Goal: Task Accomplishment & Management: Use online tool/utility

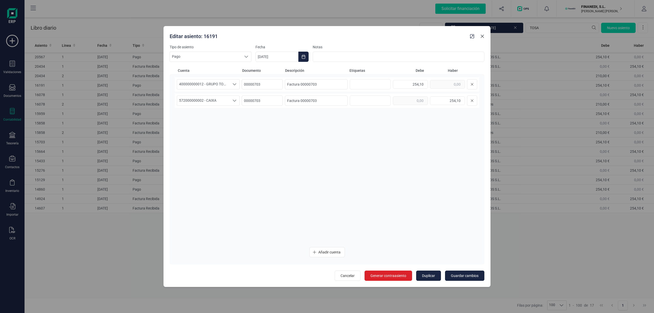
click at [483, 37] on icon "button" at bounding box center [482, 36] width 3 height 3
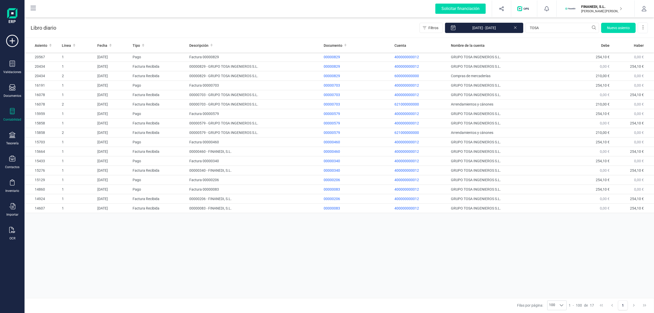
click at [593, 13] on p "[PERSON_NAME] [PERSON_NAME]" at bounding box center [601, 11] width 41 height 4
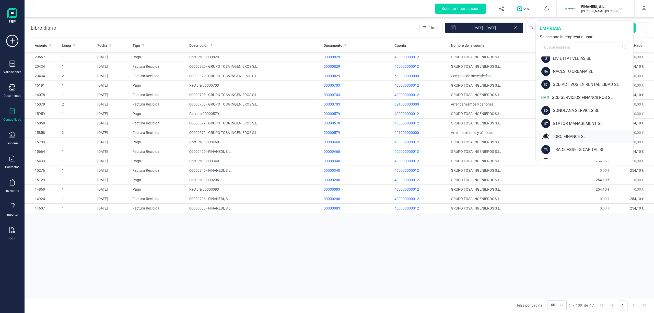
scroll to position [302, 0]
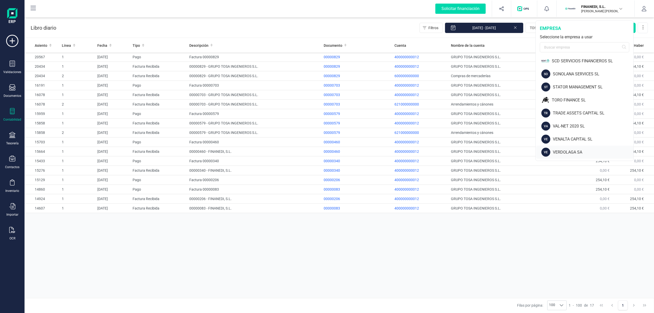
click at [565, 151] on div "VERDOLAGA SA" at bounding box center [593, 152] width 80 height 6
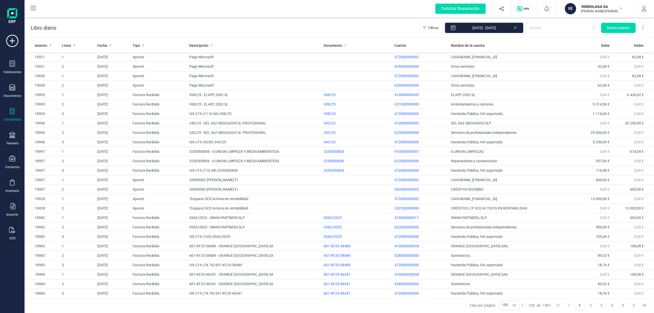
click at [9, 114] on div at bounding box center [12, 111] width 6 height 7
click at [58, 118] on span "Sumas y saldos" at bounding box center [60, 119] width 40 height 6
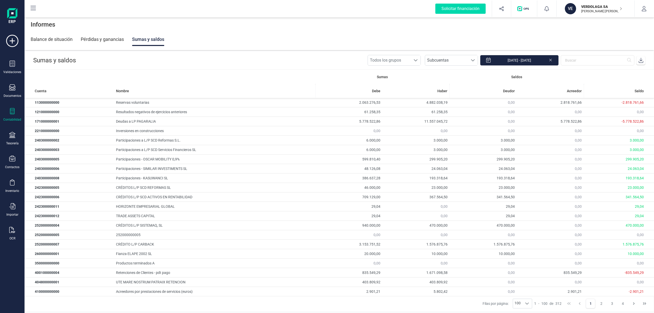
click at [640, 61] on icon at bounding box center [640, 60] width 5 height 5
click at [12, 119] on div "Contabilidad" at bounding box center [12, 119] width 18 height 4
click at [60, 75] on span "Libro diario" at bounding box center [56, 75] width 32 height 6
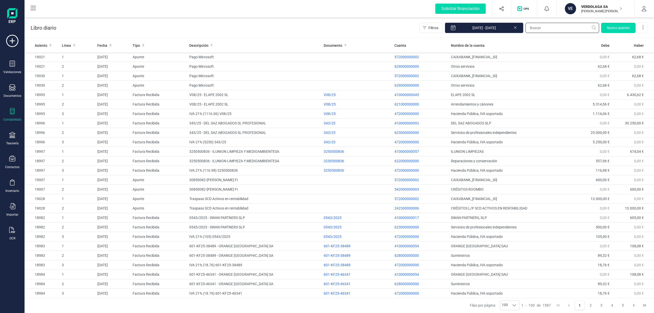
click at [550, 25] on input "text" at bounding box center [562, 28] width 74 height 10
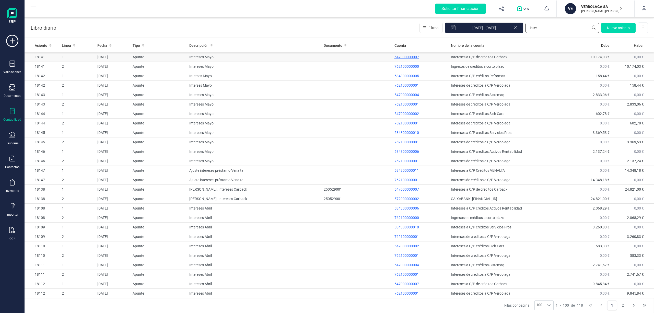
type input "inter"
click at [407, 58] on p "547000000007" at bounding box center [420, 56] width 52 height 5
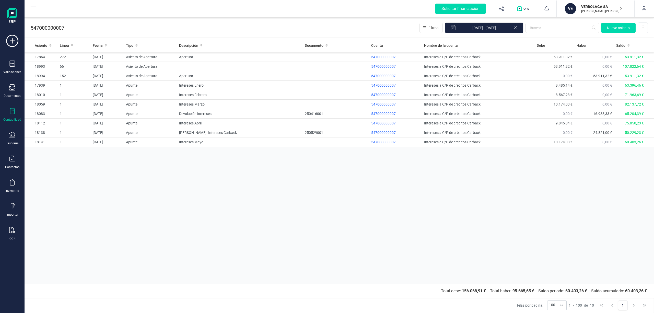
click at [514, 29] on icon at bounding box center [515, 27] width 3 height 3
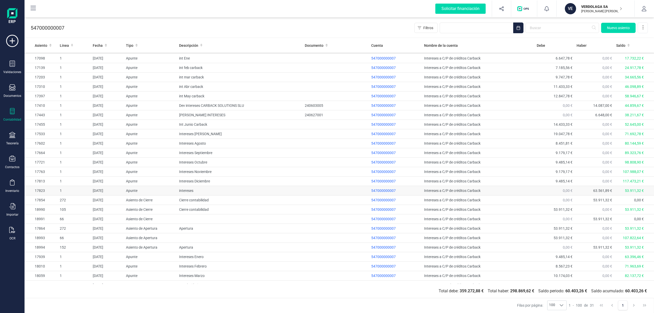
scroll to position [64, 0]
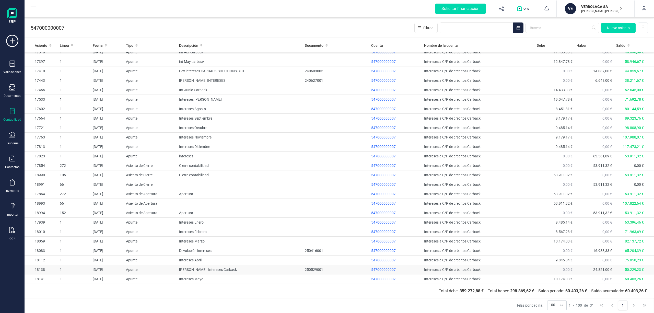
click at [383, 266] on td "547000000007" at bounding box center [395, 269] width 53 height 9
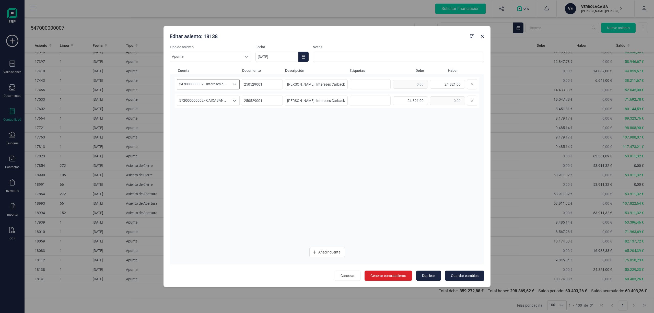
click at [225, 85] on span "547000000007 - Intereses a C/P de créditos Carback" at bounding box center [203, 84] width 53 height 10
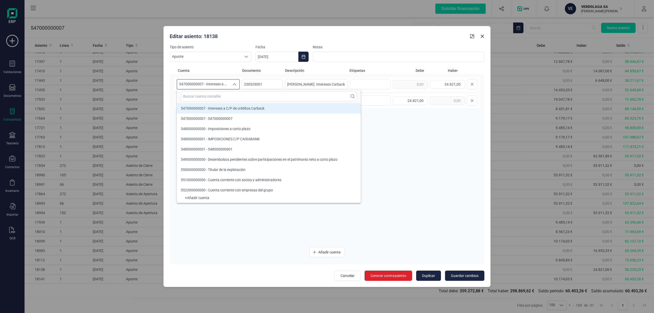
click at [225, 85] on span "547000000007 - Intereses a C/P de créditos Carback" at bounding box center [203, 84] width 53 height 10
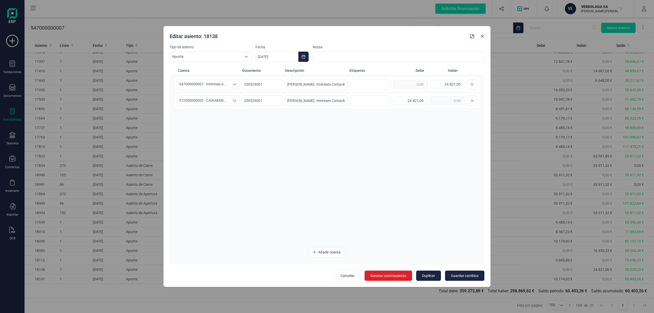
click at [483, 35] on icon "button" at bounding box center [482, 36] width 4 height 4
type input "[DATE]"
